Goal: Navigation & Orientation: Find specific page/section

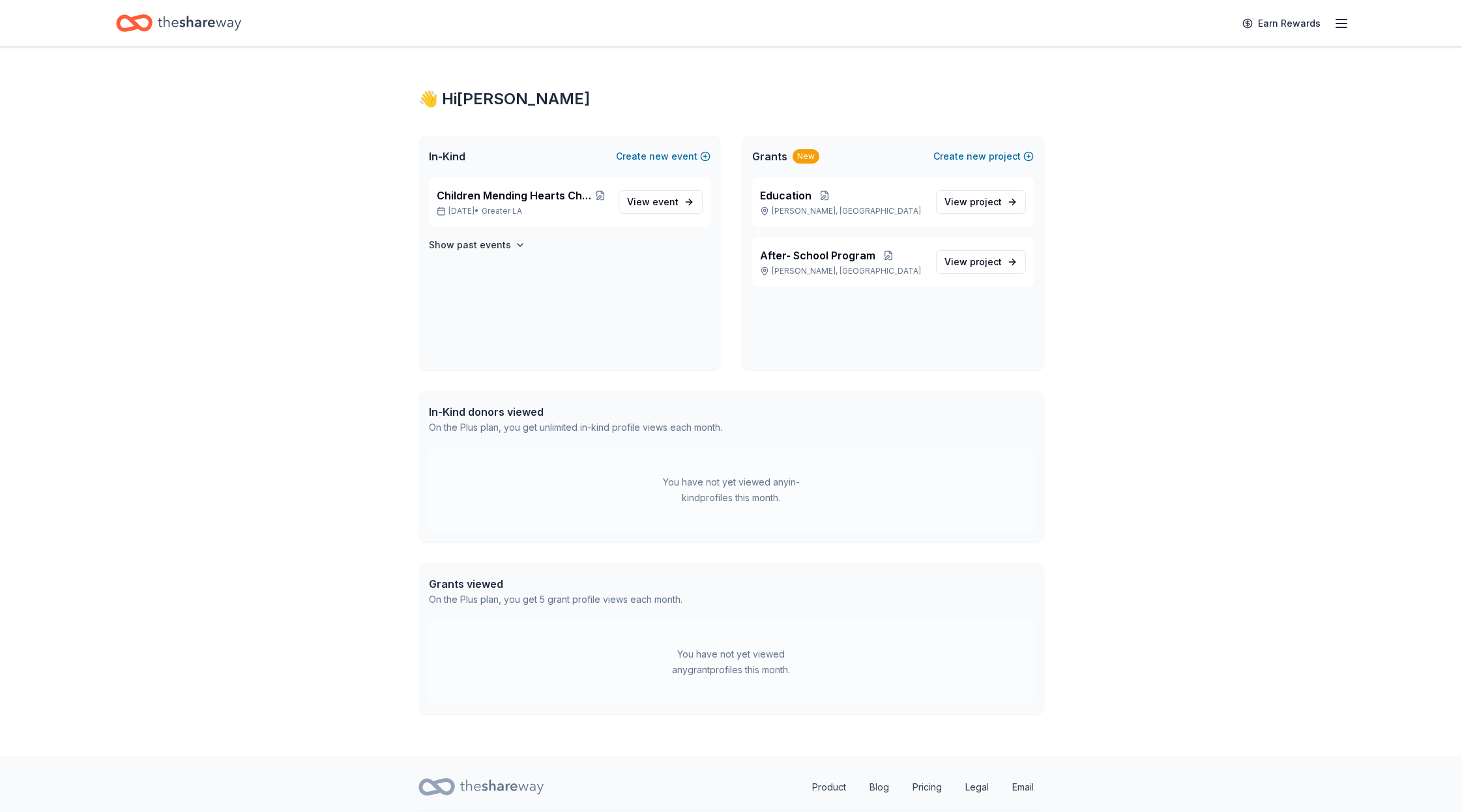
click at [1338, 33] on div "Earn Rewards" at bounding box center [1292, 23] width 115 height 30
click at [1335, 21] on icon "button" at bounding box center [1342, 24] width 16 height 16
click at [1185, 110] on link "Account" at bounding box center [1185, 116] width 41 height 13
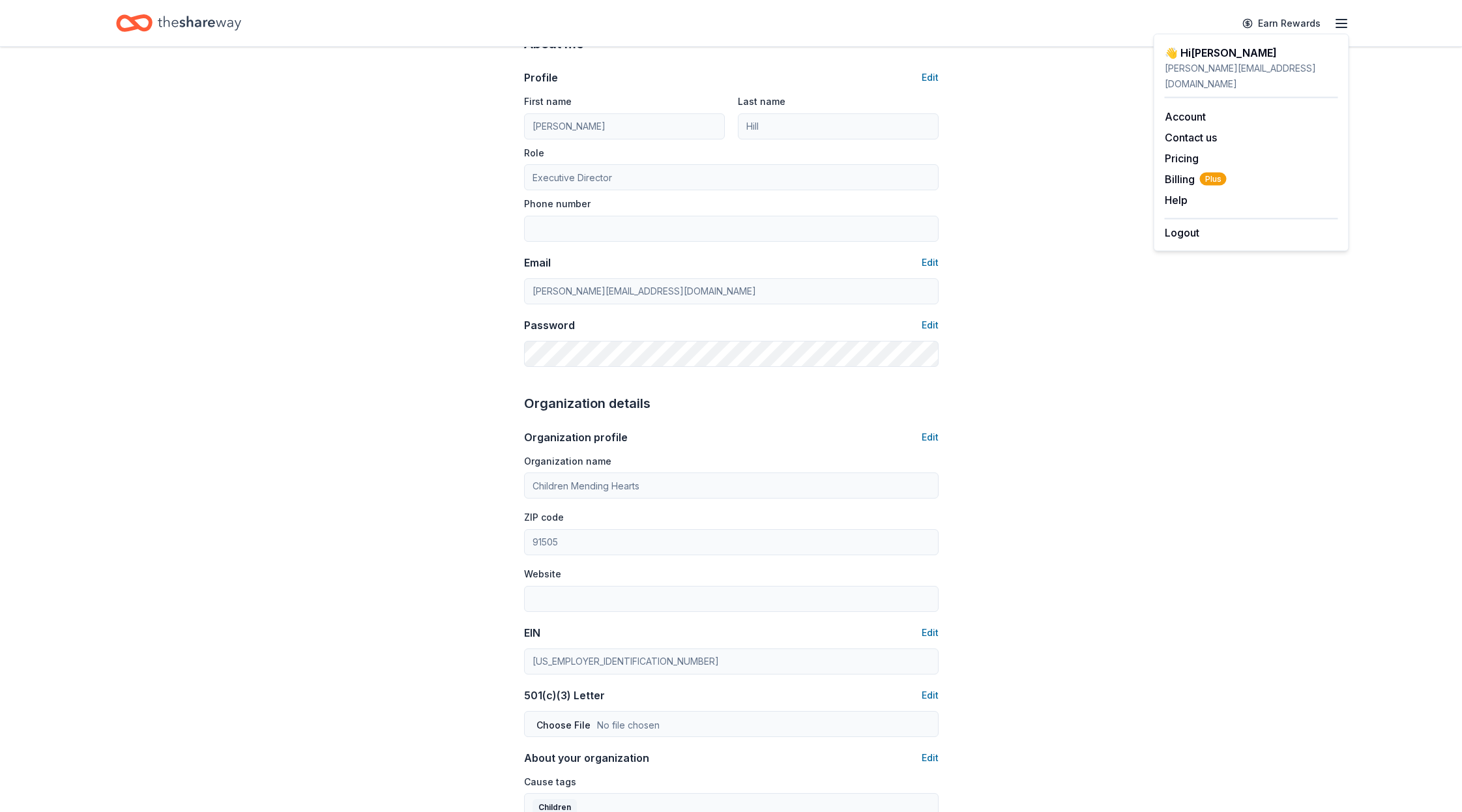
scroll to position [4, 0]
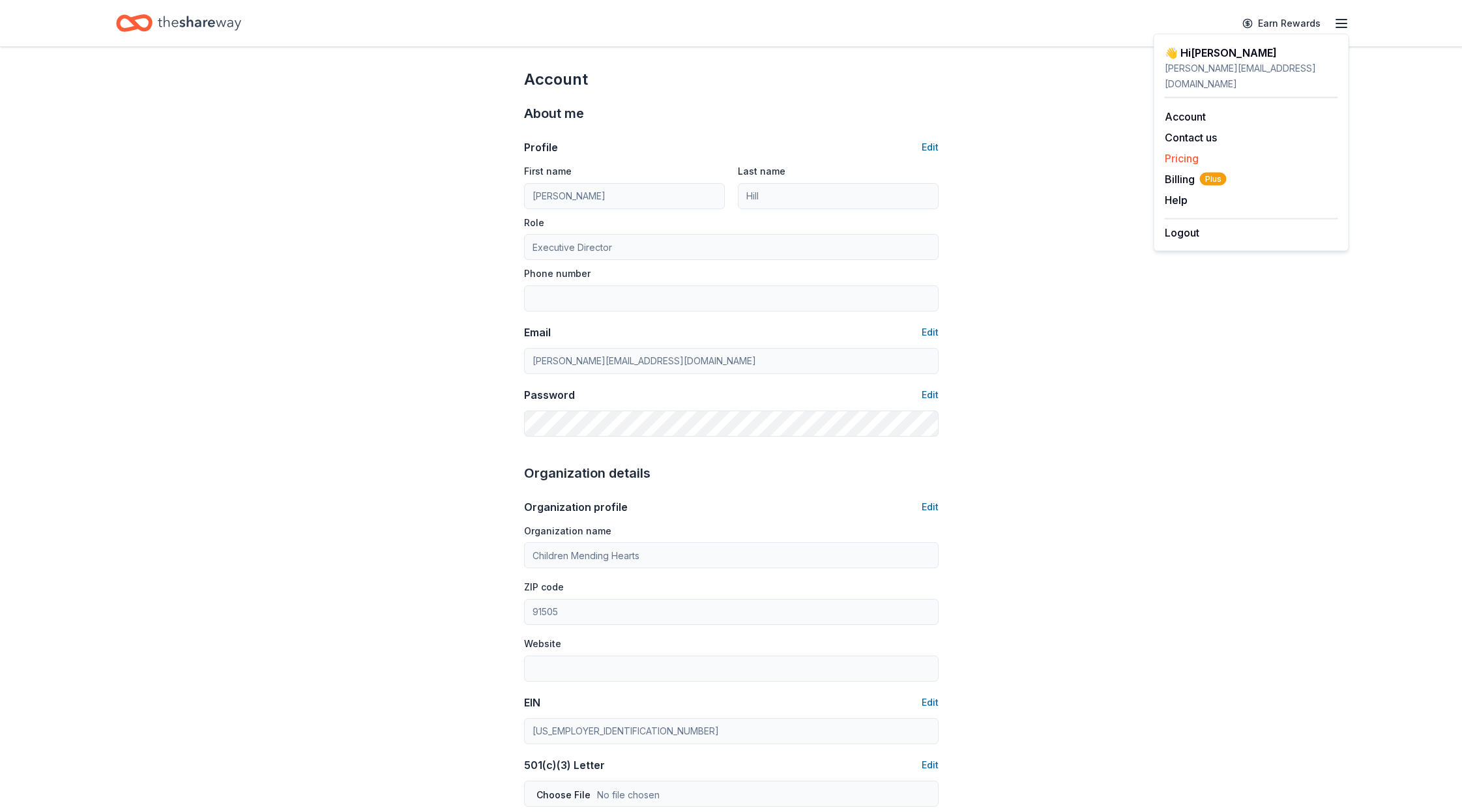
click at [1191, 152] on link "Pricing" at bounding box center [1182, 158] width 34 height 13
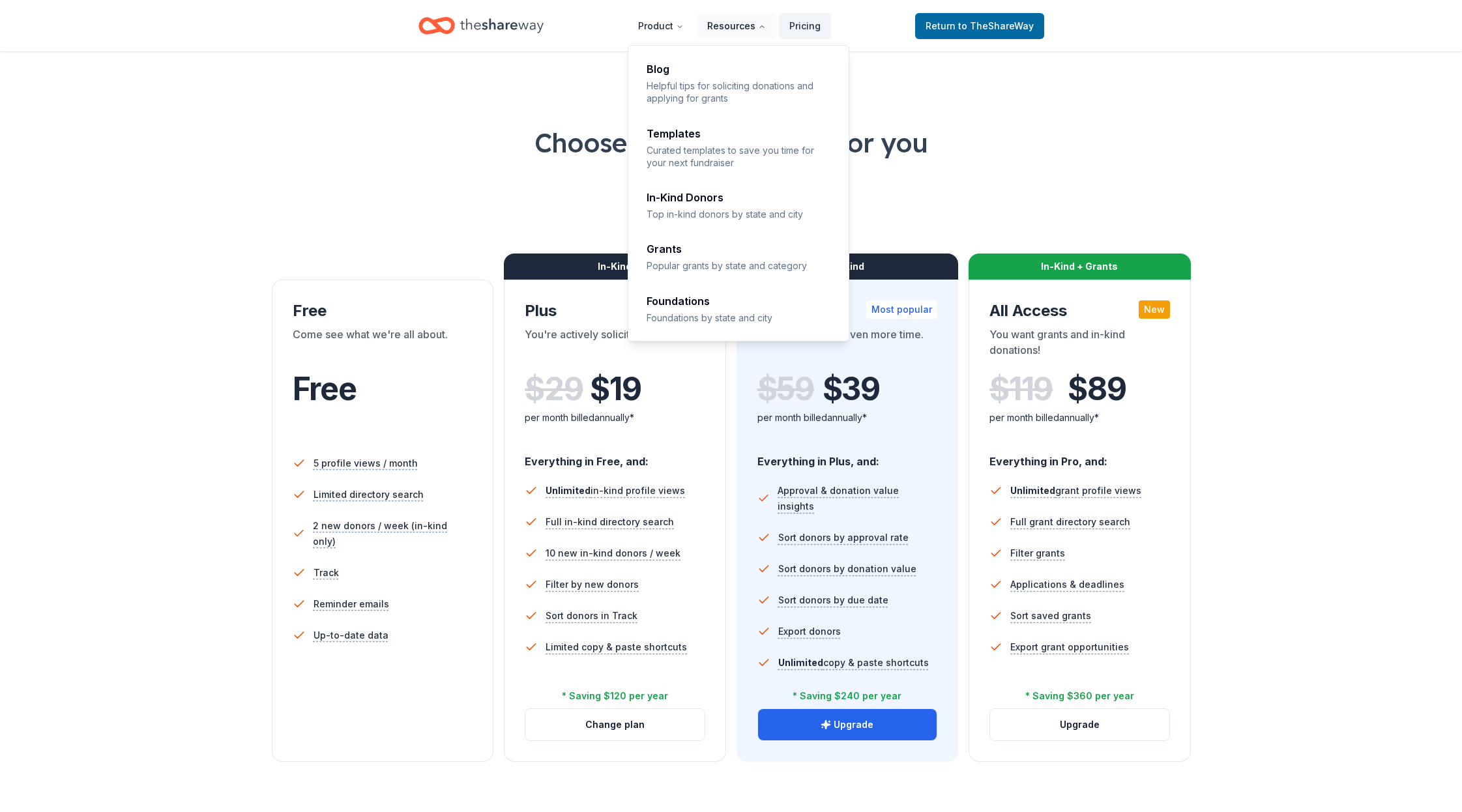
click at [734, 34] on button "Resources" at bounding box center [736, 26] width 79 height 26
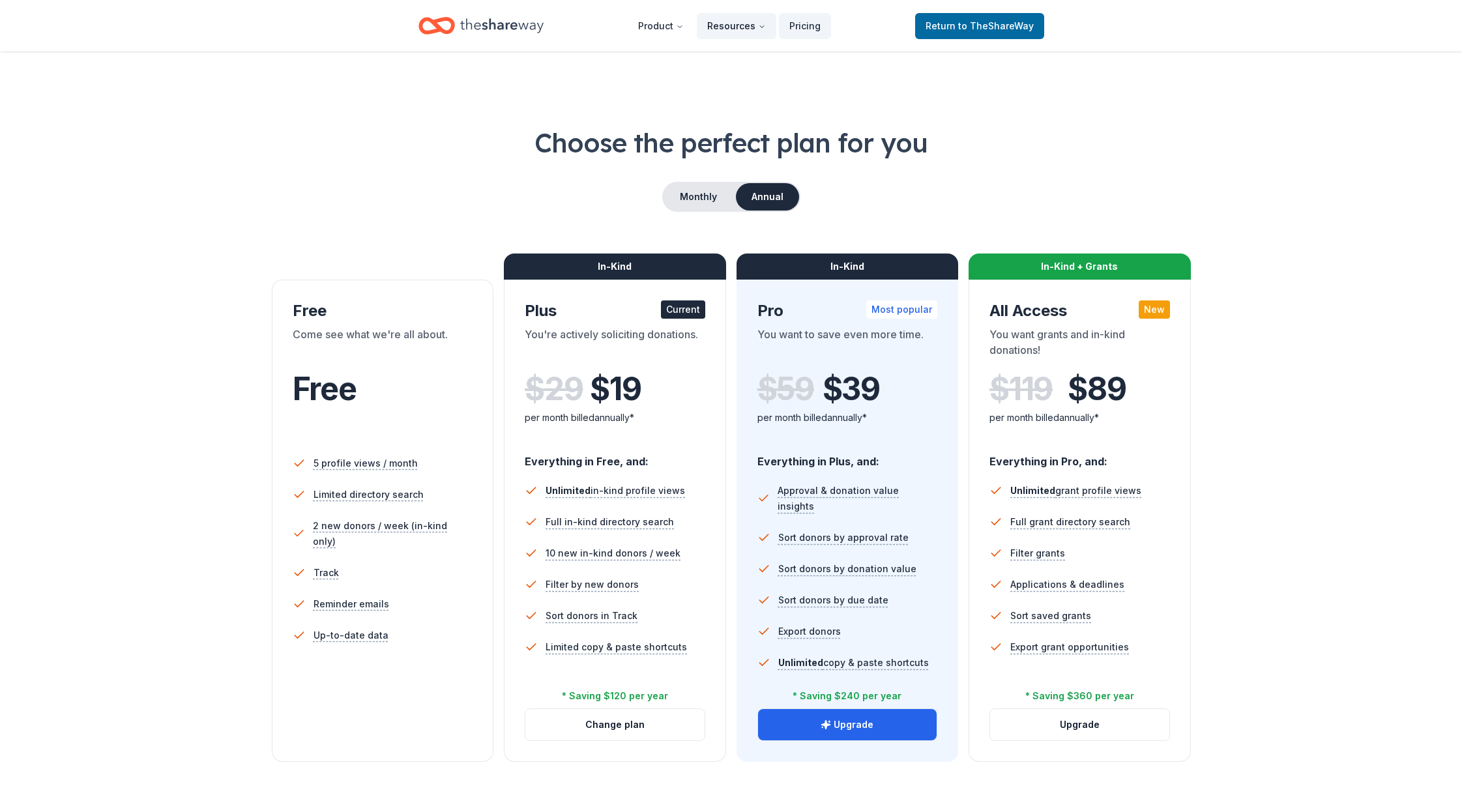
click at [714, 30] on button "Resources" at bounding box center [736, 26] width 79 height 26
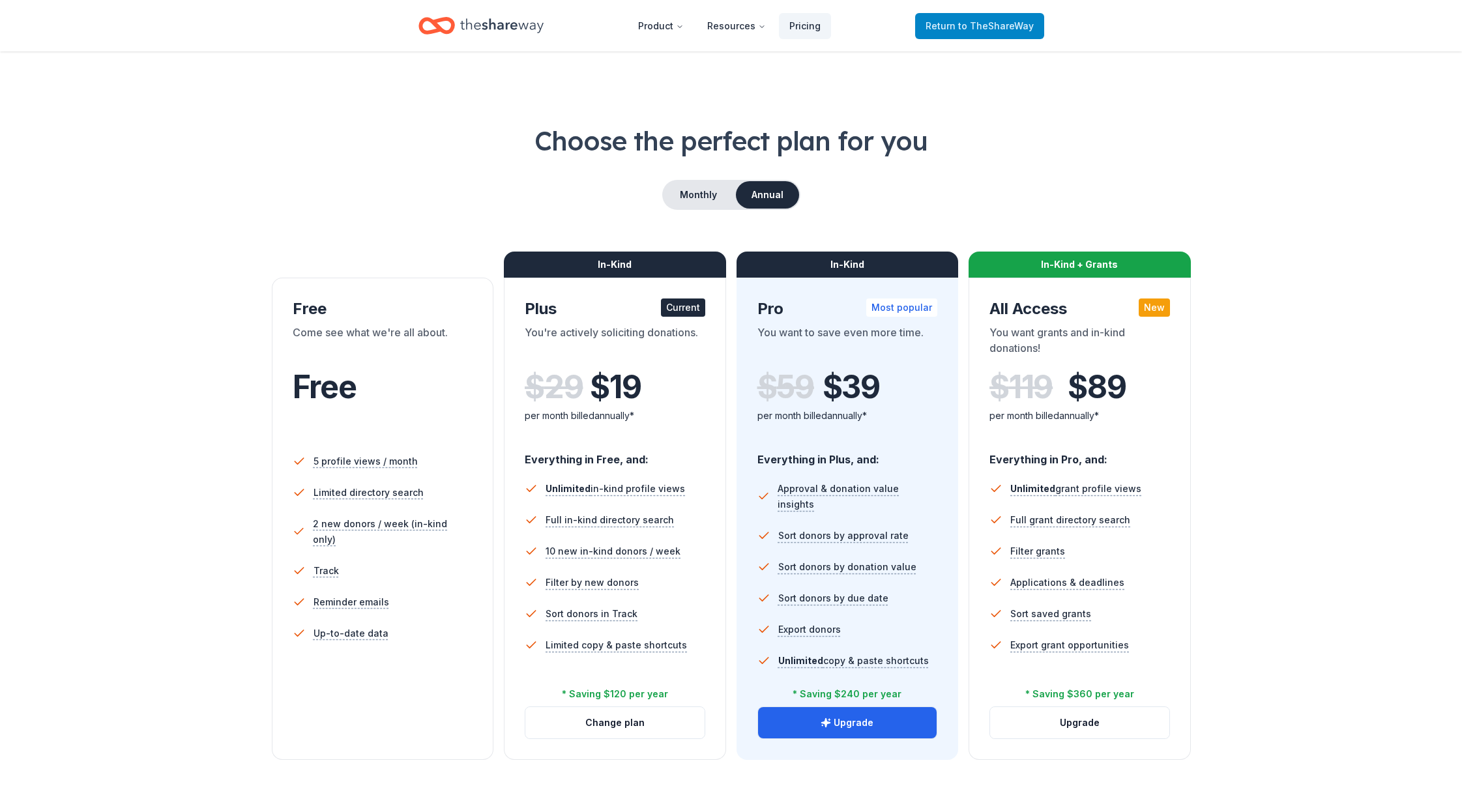
scroll to position [3, 0]
click at [993, 28] on span "to TheShareWay" at bounding box center [996, 26] width 76 height 11
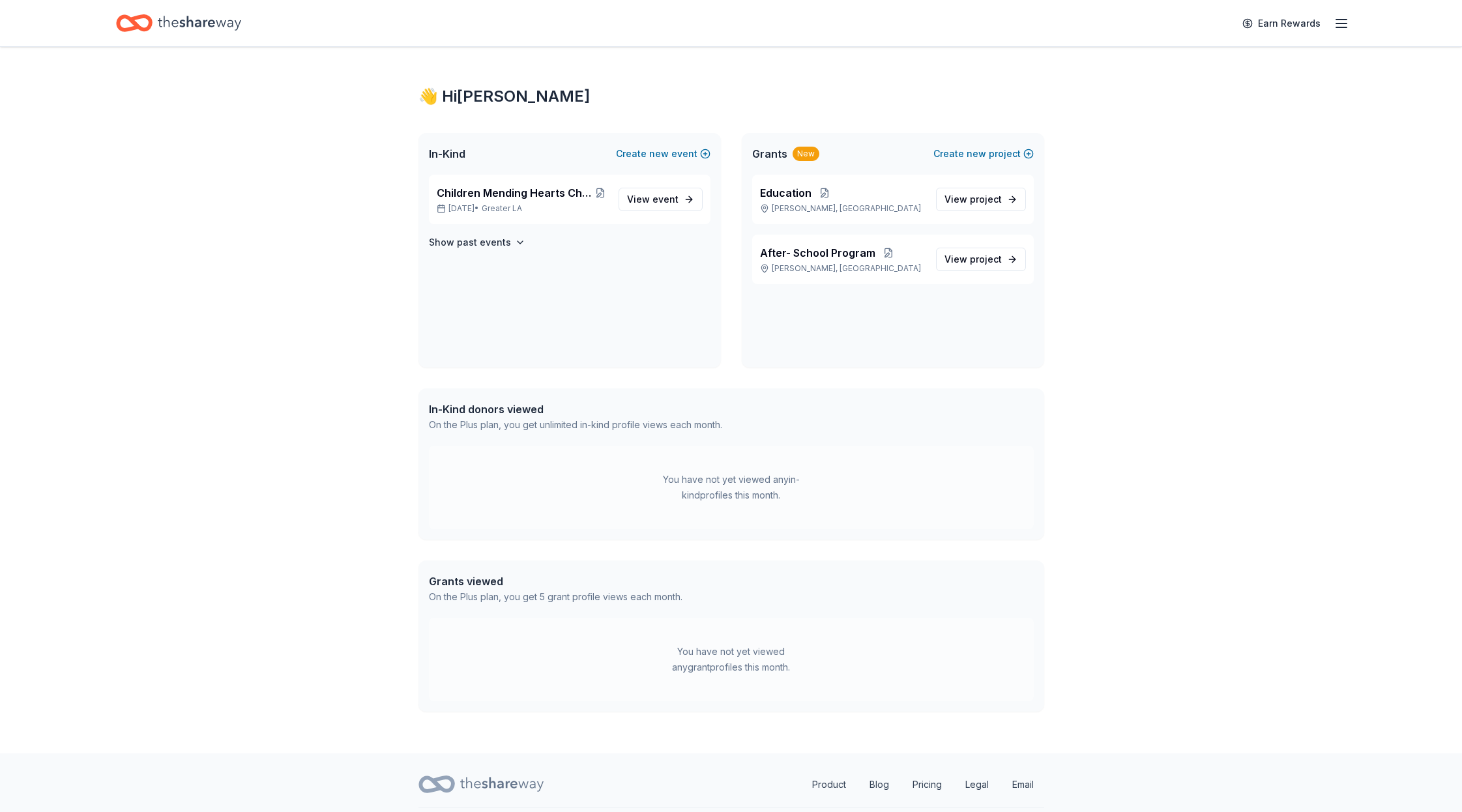
click at [1328, 17] on div "Earn Rewards" at bounding box center [1292, 23] width 115 height 30
click at [1337, 20] on line "button" at bounding box center [1342, 20] width 11 height 0
click at [1192, 171] on span "Billing Plus" at bounding box center [1195, 179] width 62 height 16
